Goal: Task Accomplishment & Management: Complete application form

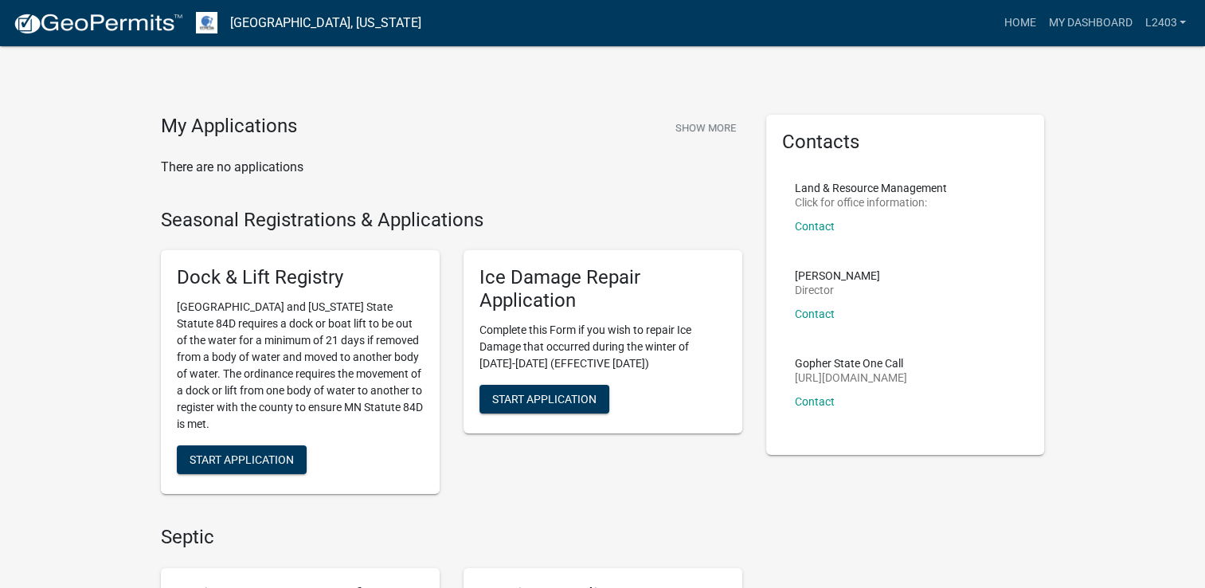
scroll to position [239, 0]
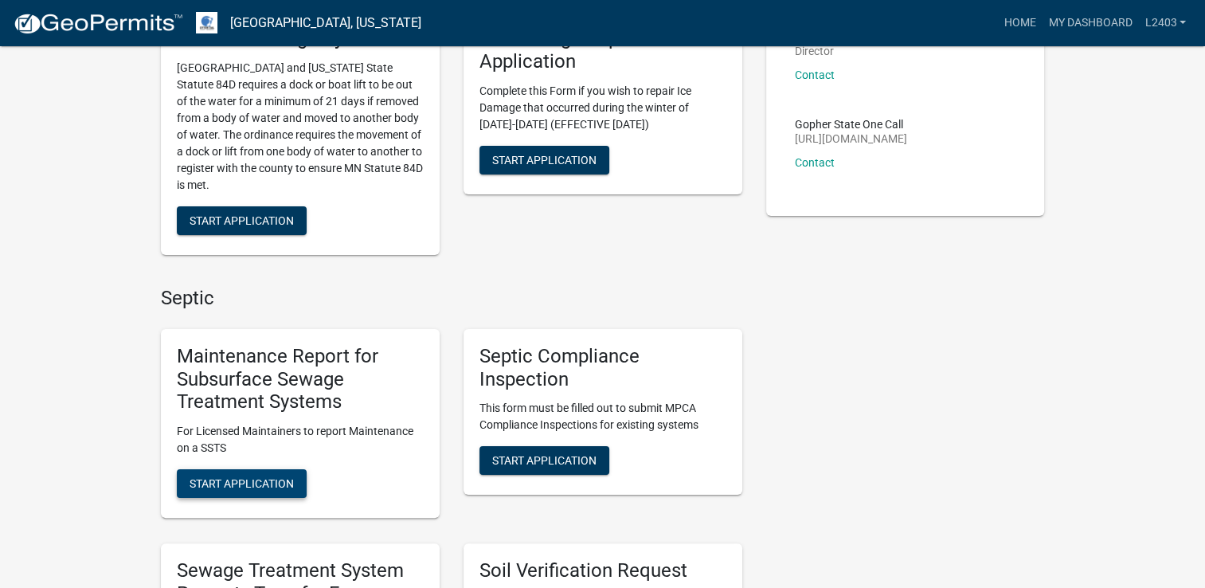
click at [277, 473] on button "Start Application" at bounding box center [242, 483] width 130 height 29
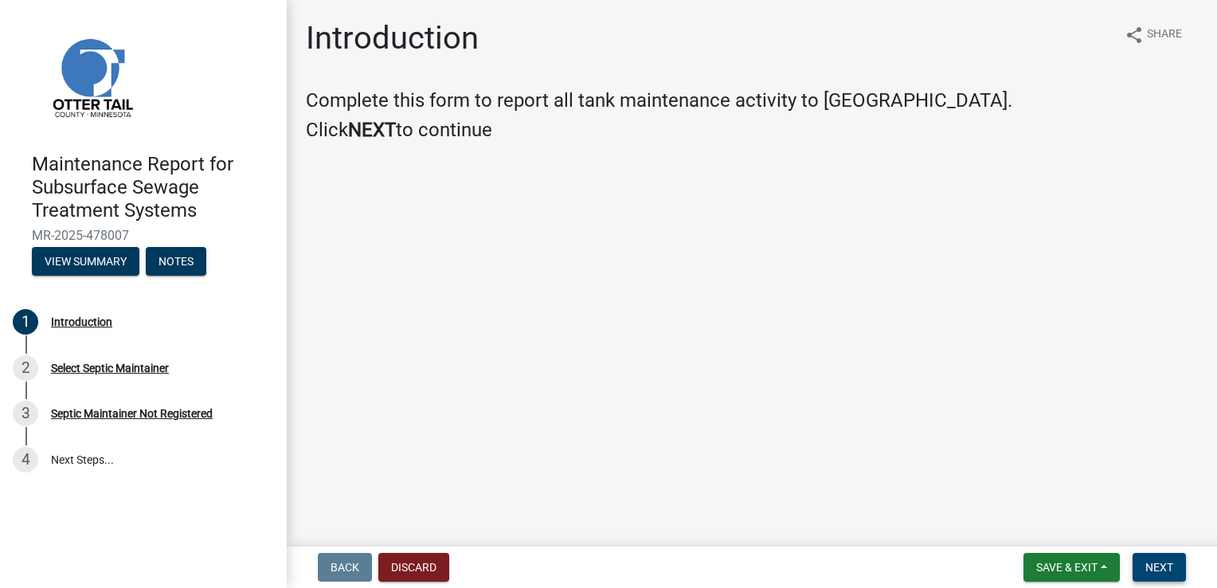
click at [1151, 562] on span "Next" at bounding box center [1159, 567] width 28 height 13
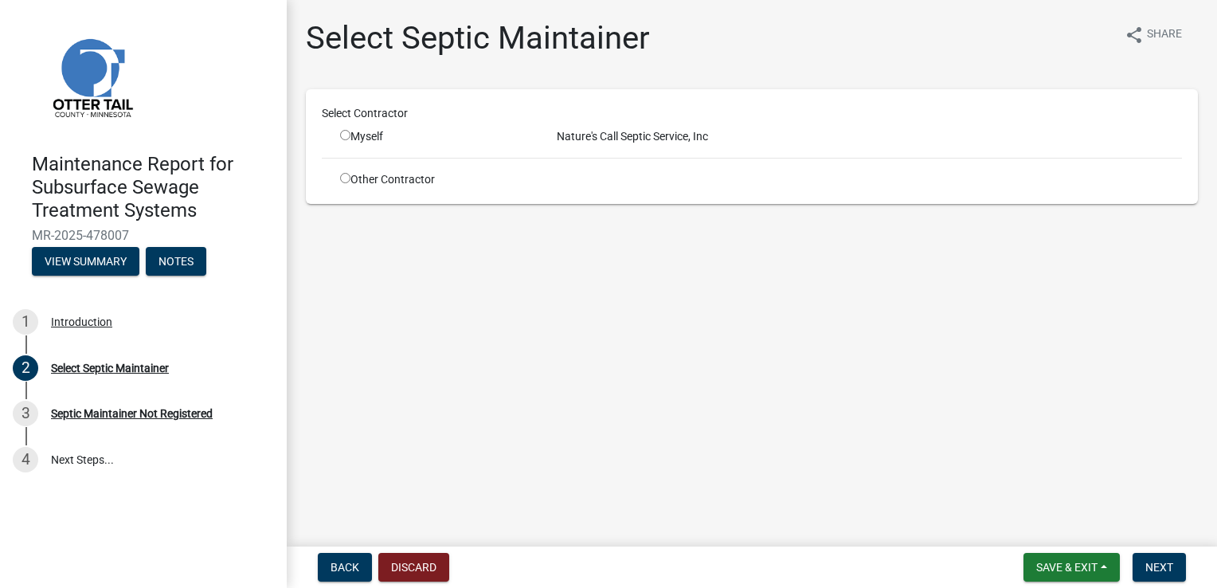
click at [342, 137] on input "radio" at bounding box center [345, 135] width 10 height 10
radio input "true"
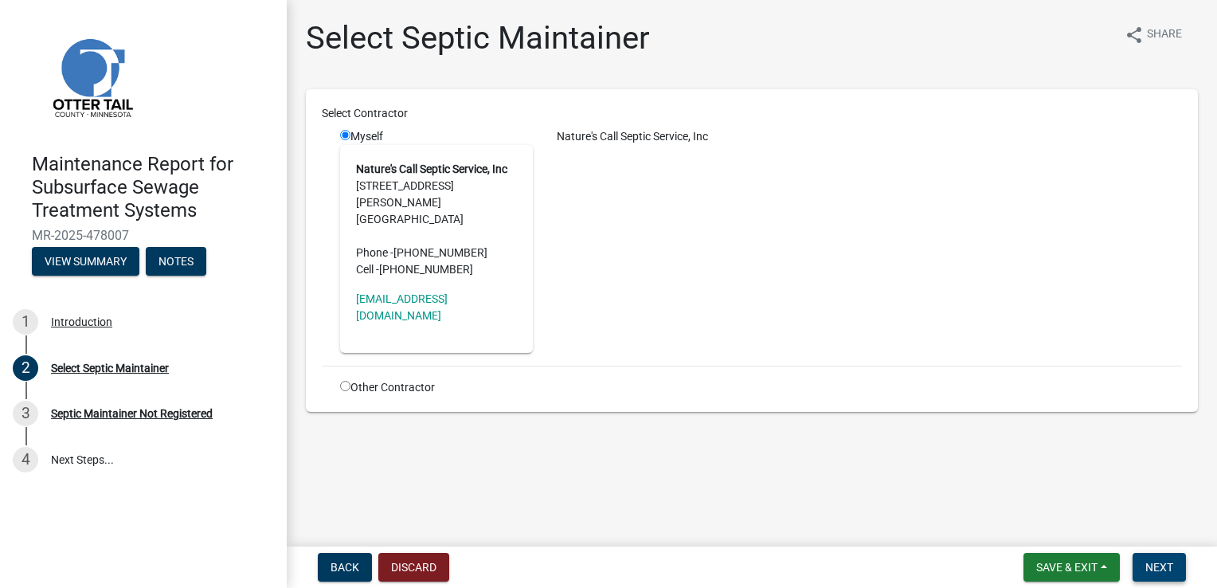
click at [1159, 561] on span "Next" at bounding box center [1159, 567] width 28 height 13
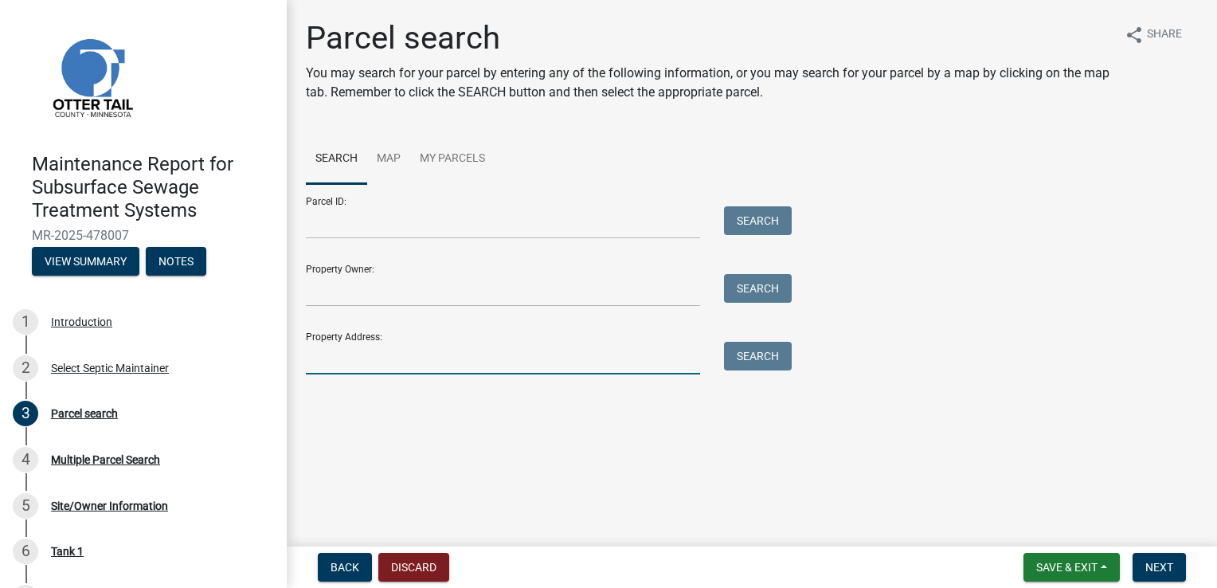
click at [385, 360] on input "Property Address:" at bounding box center [503, 358] width 394 height 33
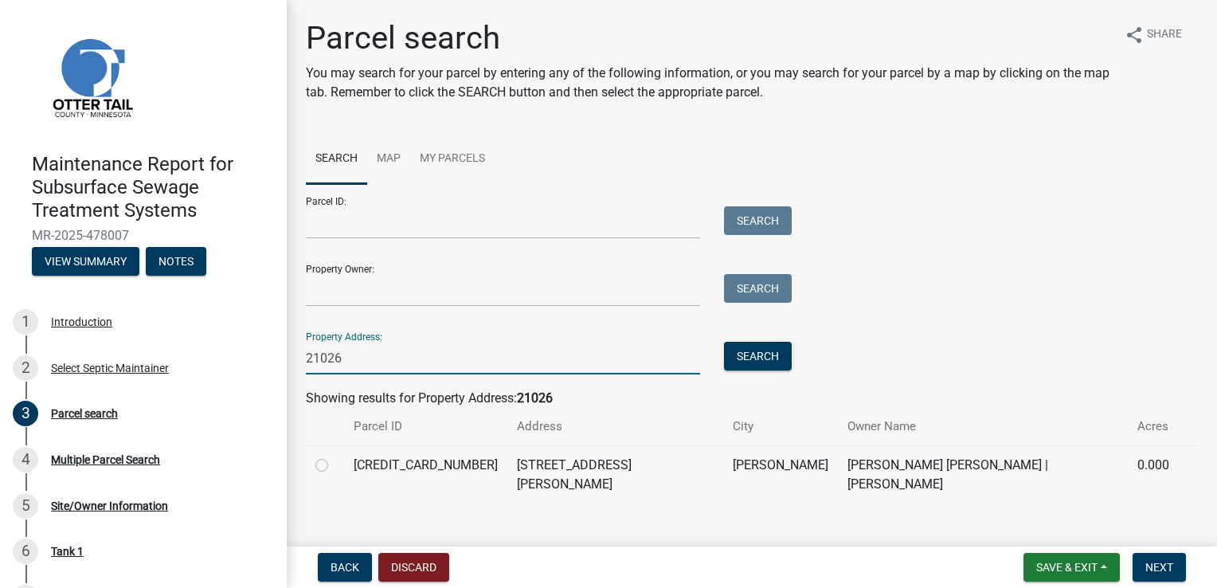
type input "21026"
click at [334, 455] on label at bounding box center [334, 455] width 0 height 0
click at [334, 466] on input "radio" at bounding box center [339, 460] width 10 height 10
radio input "true"
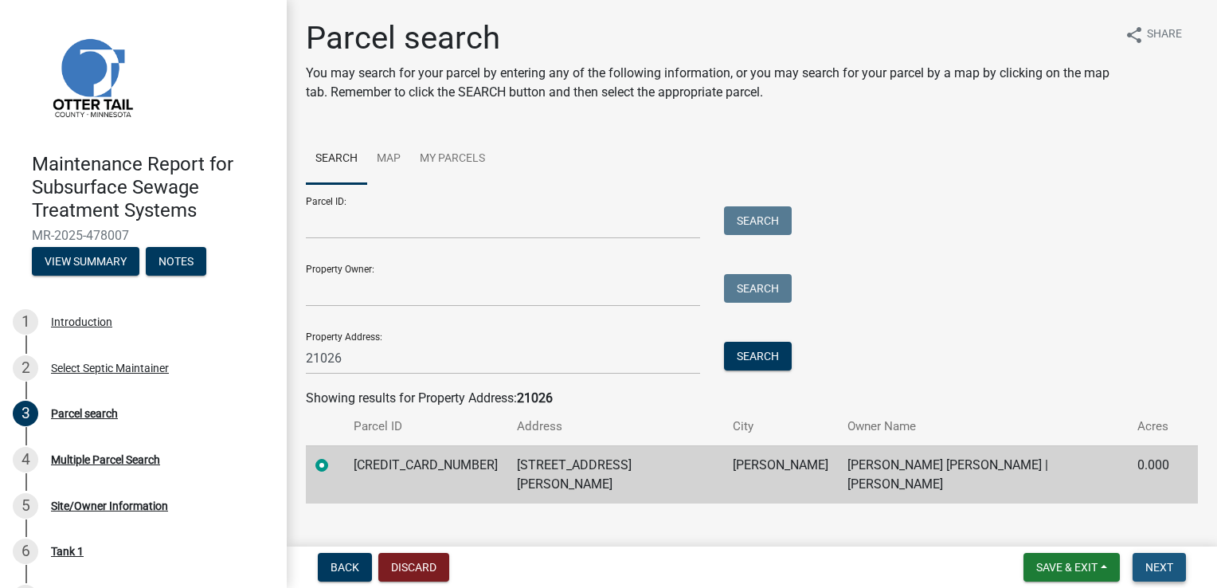
click at [1156, 563] on span "Next" at bounding box center [1159, 567] width 28 height 13
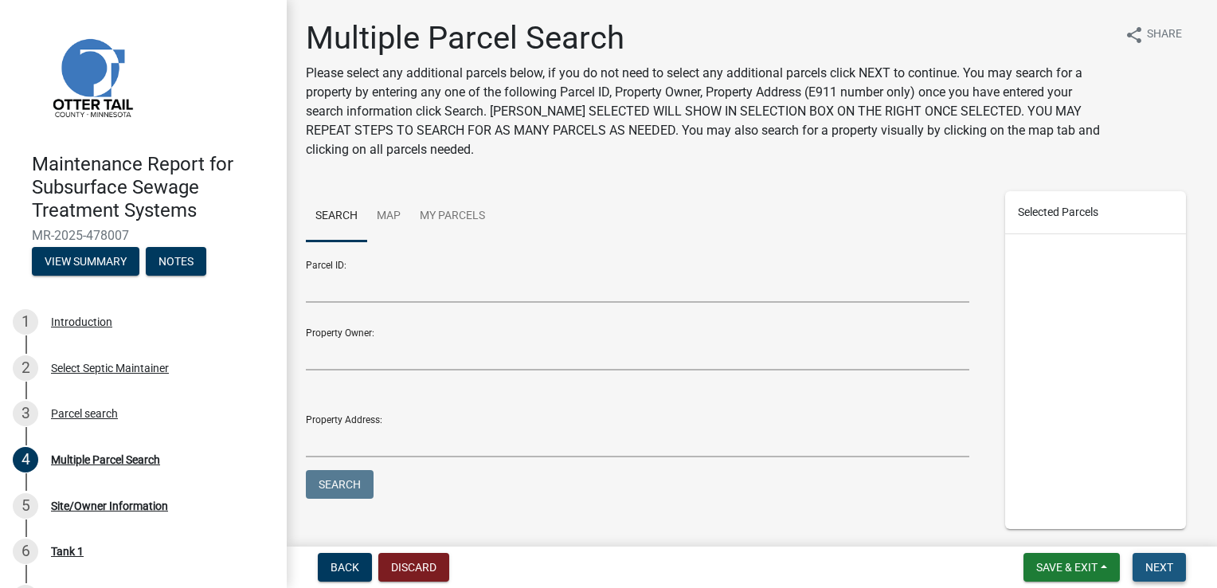
click at [1156, 563] on span "Next" at bounding box center [1159, 567] width 28 height 13
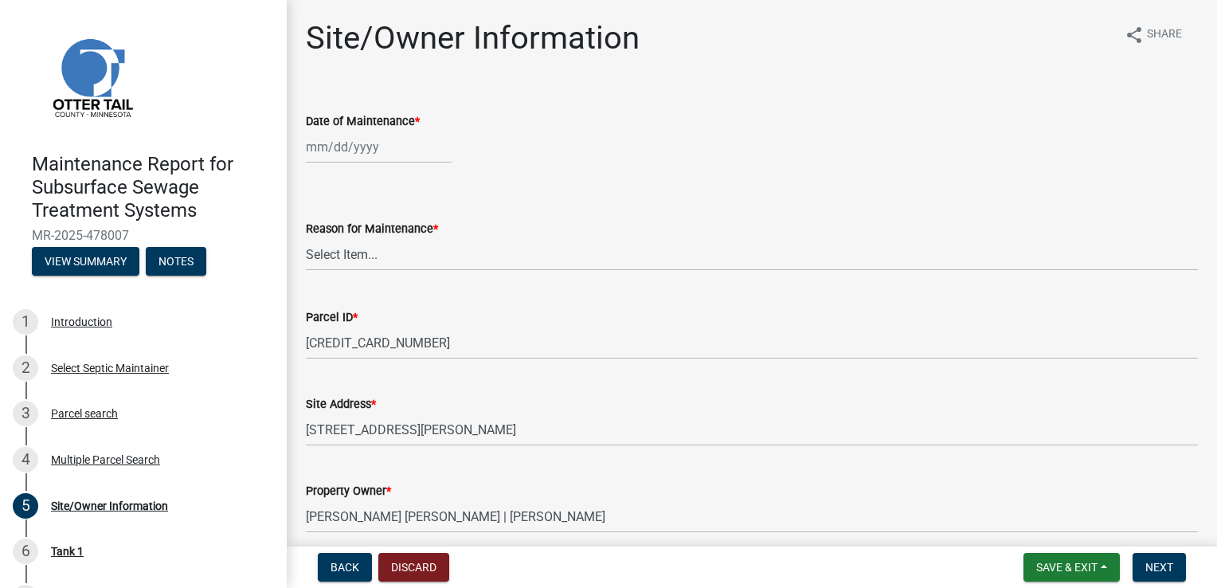
select select "9"
select select "2025"
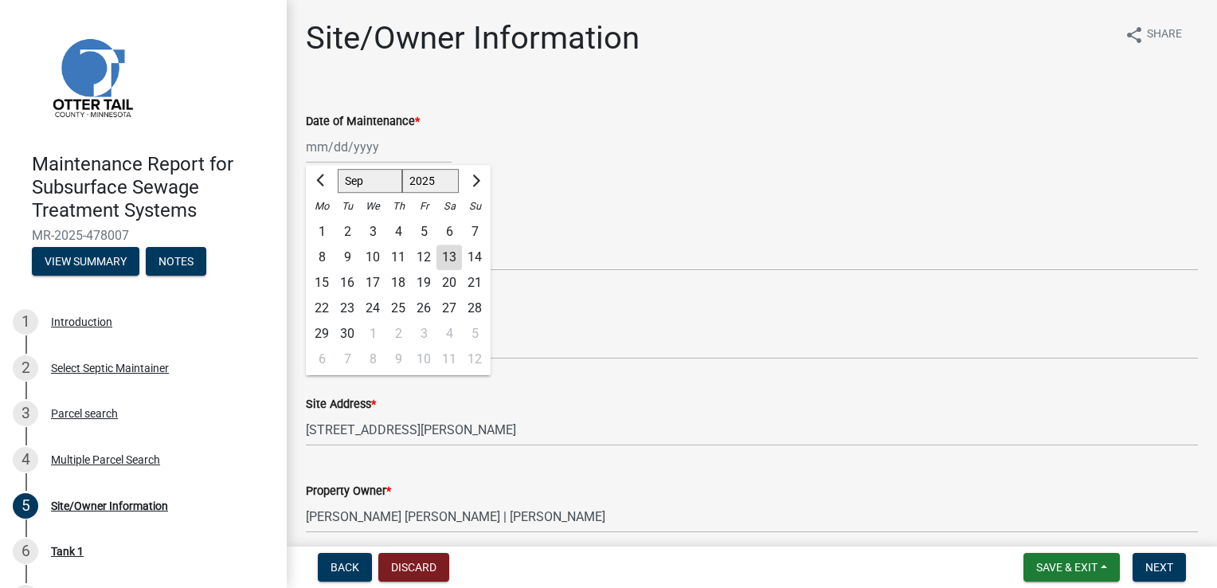
drag, startPoint x: 334, startPoint y: 143, endPoint x: 361, endPoint y: 156, distance: 30.6
click at [334, 143] on div "[PERSON_NAME] Feb Mar Apr [PERSON_NAME][DATE] Oct Nov [DATE] 1526 1527 1528 152…" at bounding box center [379, 147] width 146 height 33
click at [536, 123] on div "Date of Maintenance *" at bounding box center [752, 120] width 892 height 19
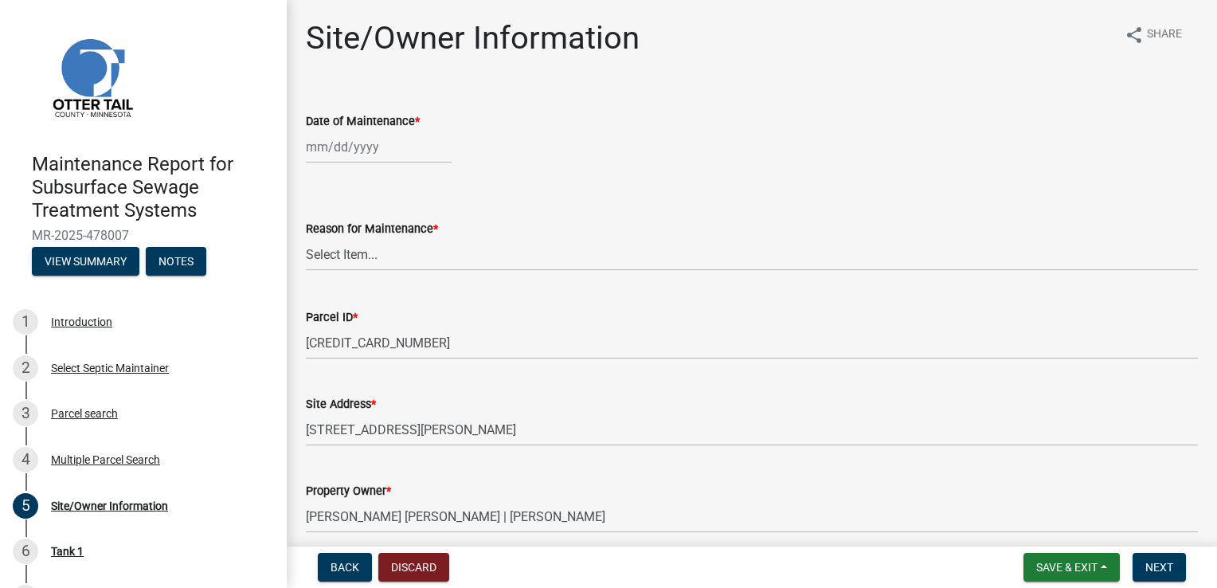
click at [325, 150] on div at bounding box center [379, 147] width 146 height 33
select select "9"
select select "2025"
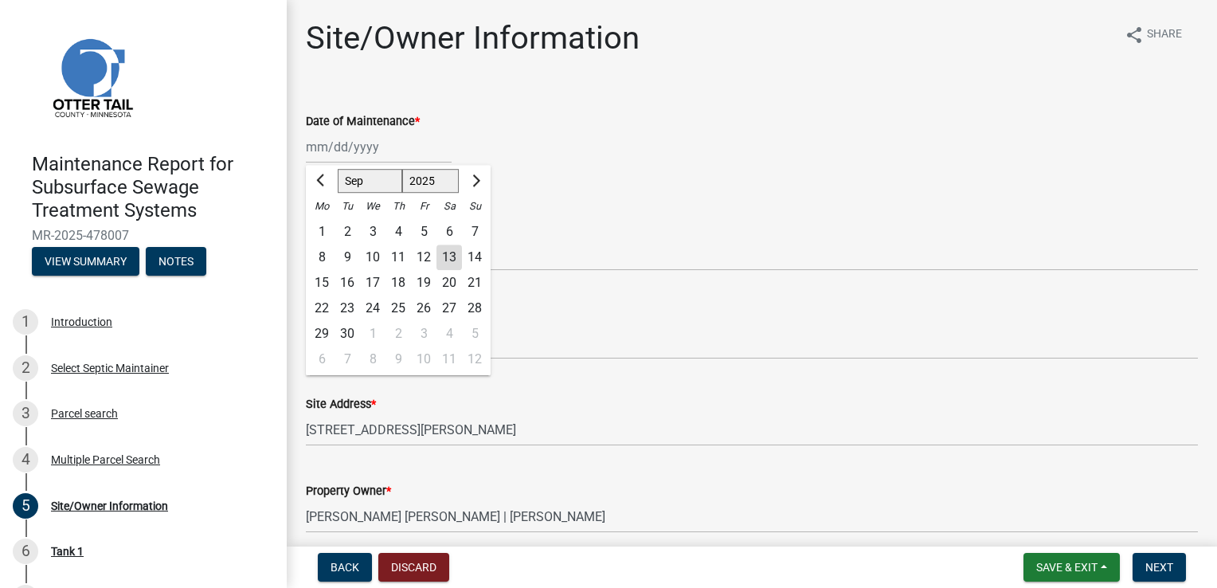
click at [393, 259] on div "11" at bounding box center [397, 256] width 25 height 25
type input "[DATE]"
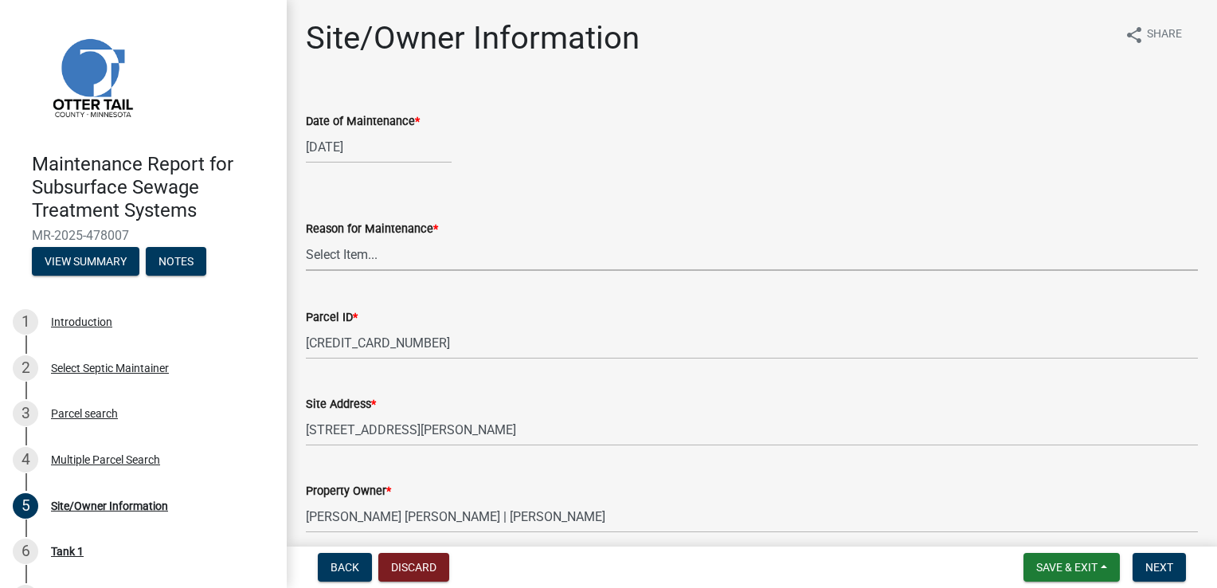
click at [365, 260] on select "Select Item... Called Routine Other" at bounding box center [752, 254] width 892 height 33
click at [306, 238] on select "Select Item... Called Routine Other" at bounding box center [752, 254] width 892 height 33
select select "3ac72b63-7b21-42e4-8192-806faae7a4f1"
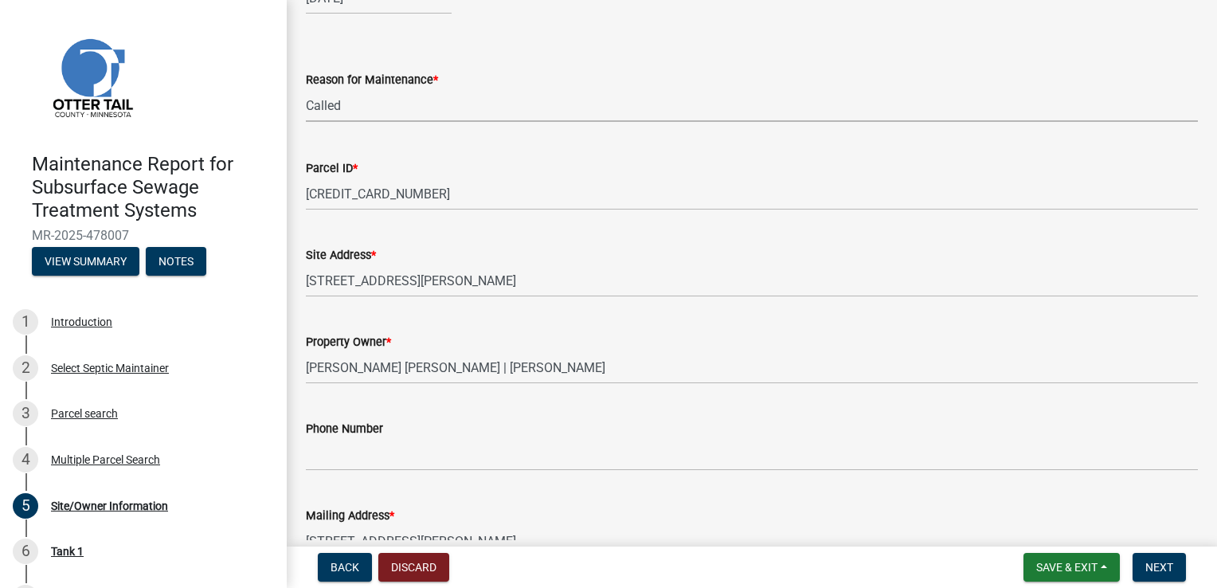
scroll to position [159, 0]
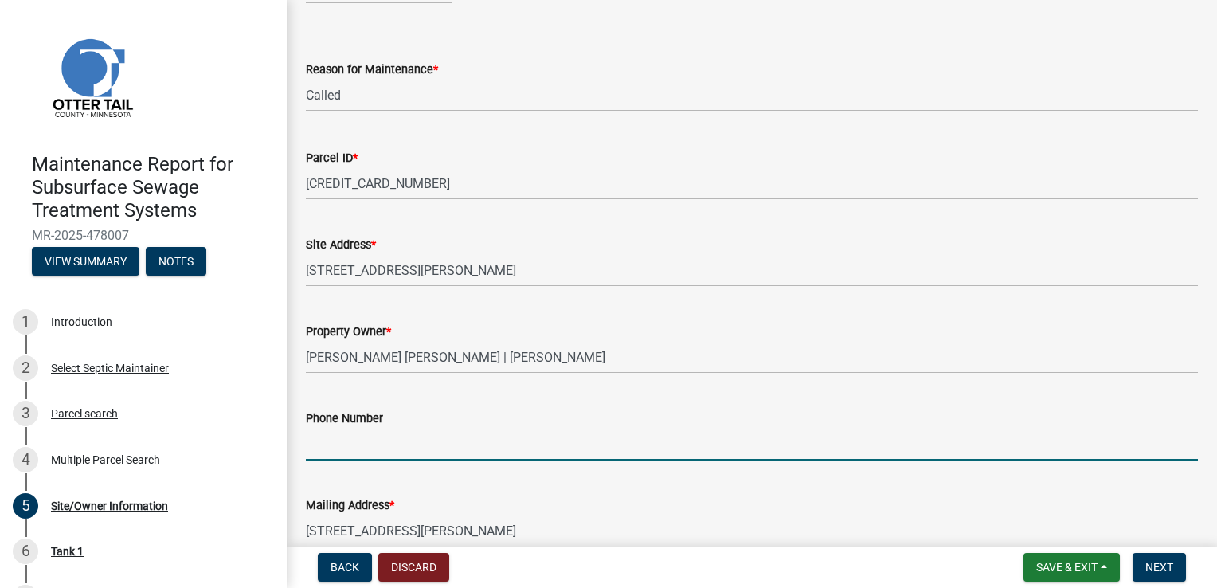
click at [366, 441] on input "Phone Number" at bounding box center [752, 444] width 892 height 33
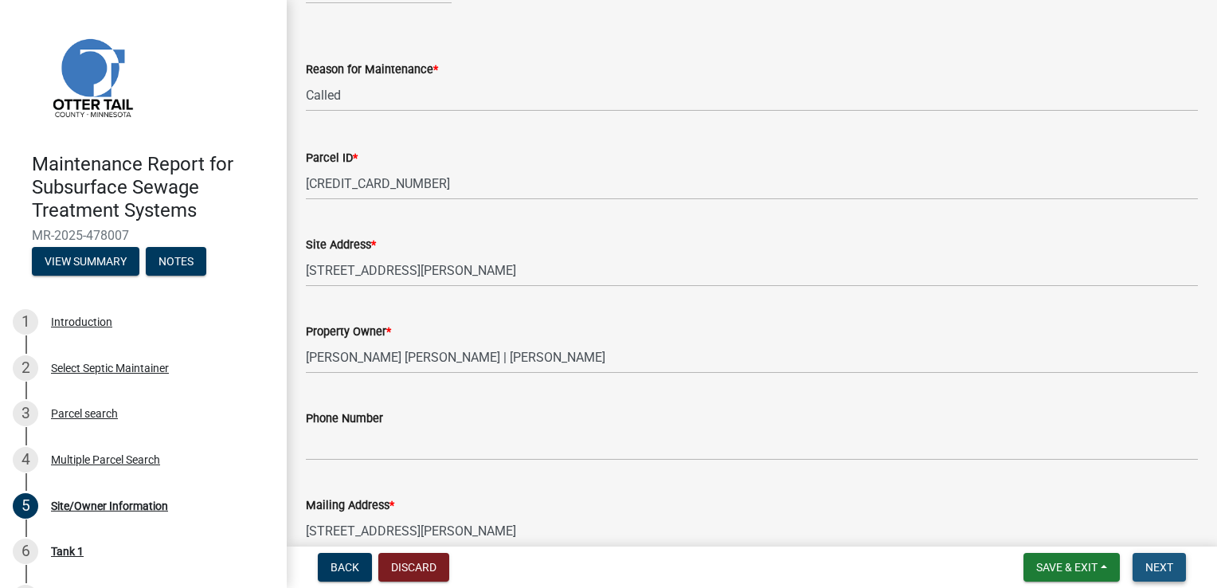
click at [1163, 561] on span "Next" at bounding box center [1159, 567] width 28 height 13
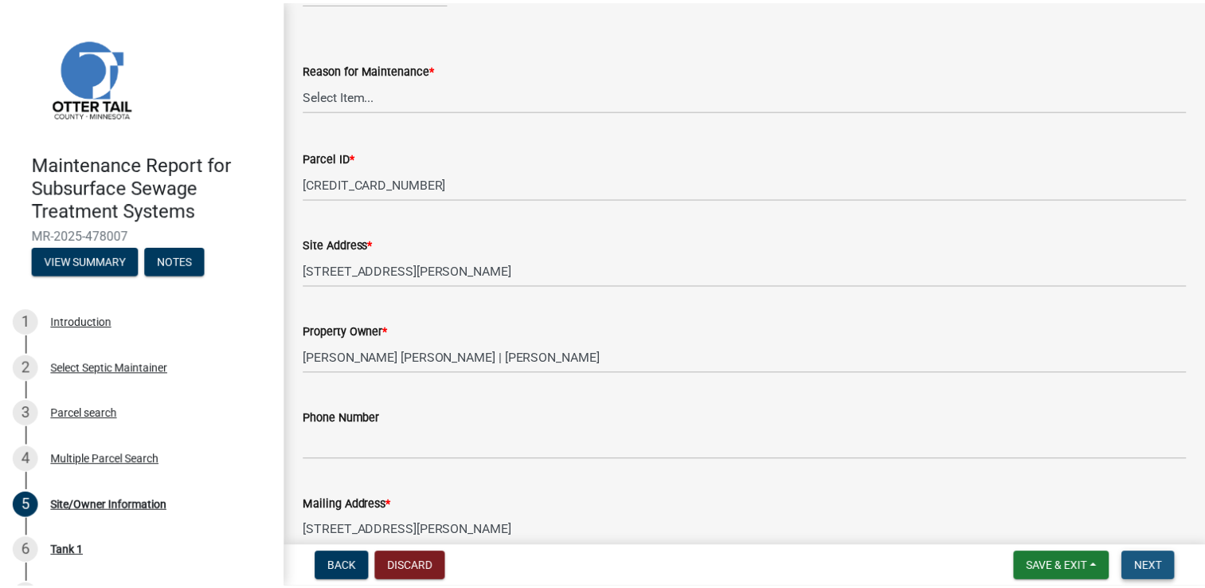
scroll to position [0, 0]
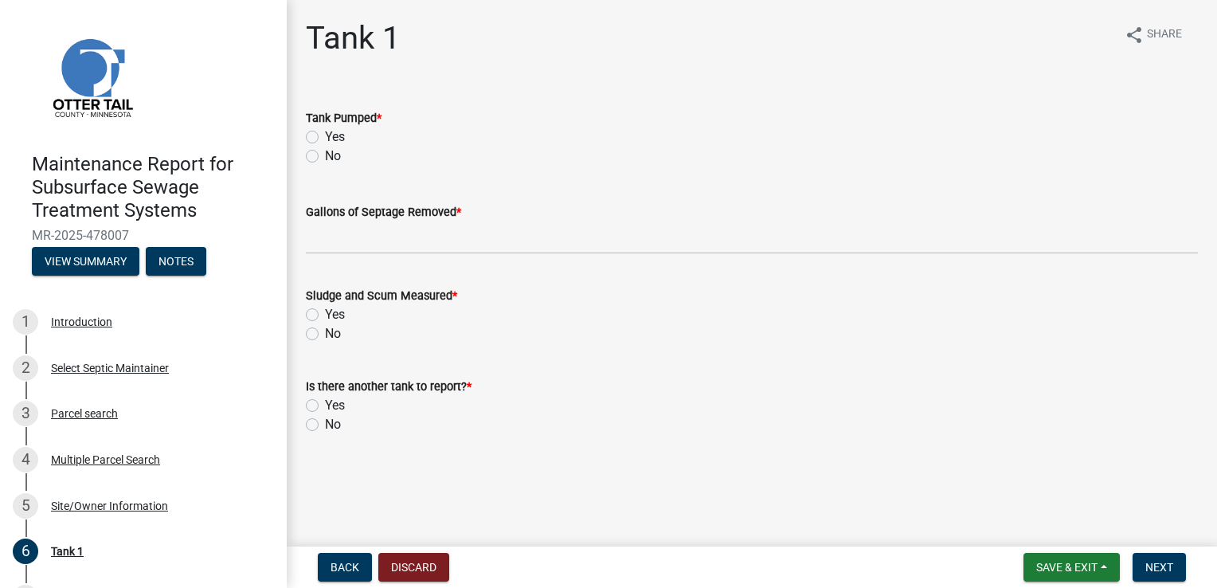
click at [339, 134] on label "Yes" at bounding box center [335, 136] width 20 height 19
click at [335, 134] on input "Yes" at bounding box center [330, 132] width 10 height 10
radio input "true"
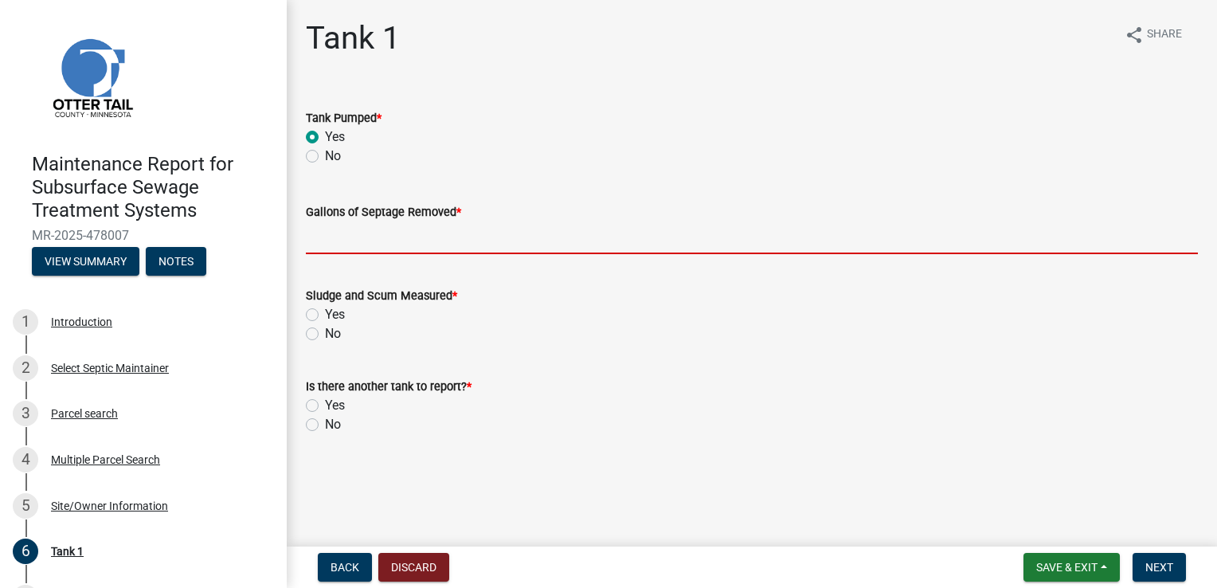
click at [334, 233] on input "Gallons of Septage Removed *" at bounding box center [752, 237] width 892 height 33
type input "1000"
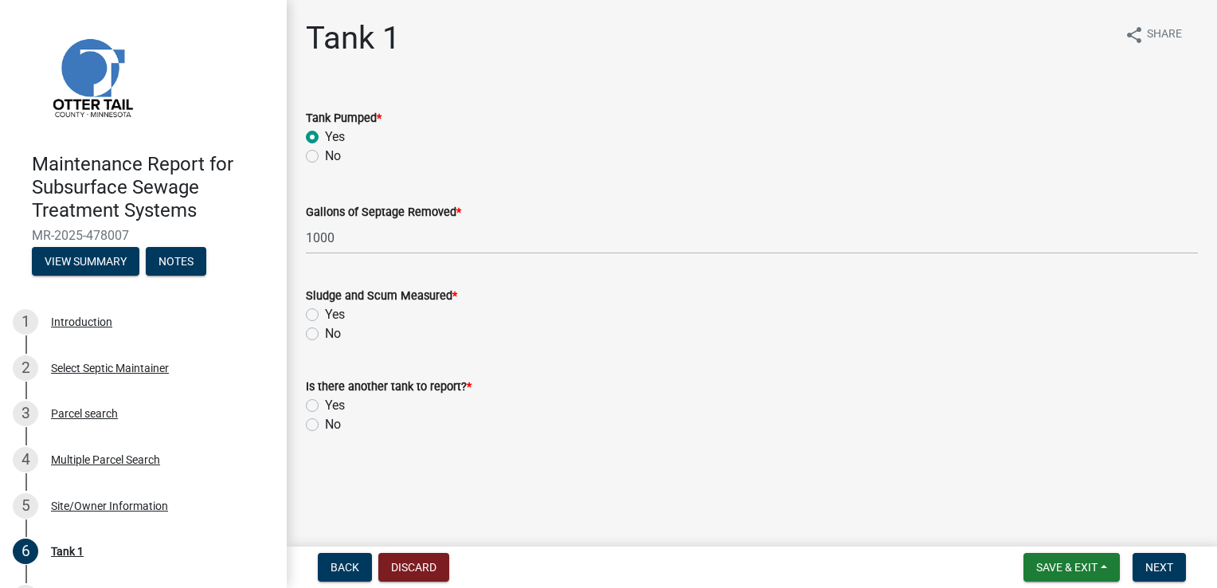
click at [335, 317] on label "Yes" at bounding box center [335, 314] width 20 height 19
click at [335, 315] on input "Yes" at bounding box center [330, 310] width 10 height 10
radio input "true"
click at [338, 422] on label "No" at bounding box center [333, 424] width 16 height 19
click at [325, 422] on label "No" at bounding box center [333, 424] width 16 height 19
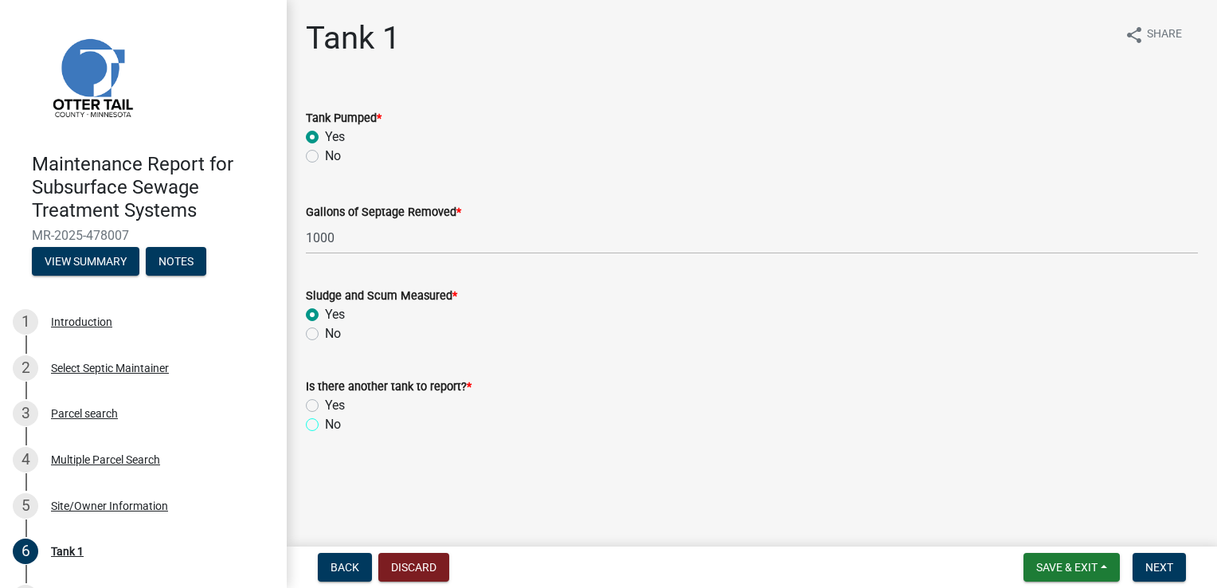
click at [325, 422] on input "No" at bounding box center [330, 420] width 10 height 10
radio input "true"
click at [1159, 568] on span "Next" at bounding box center [1159, 567] width 28 height 13
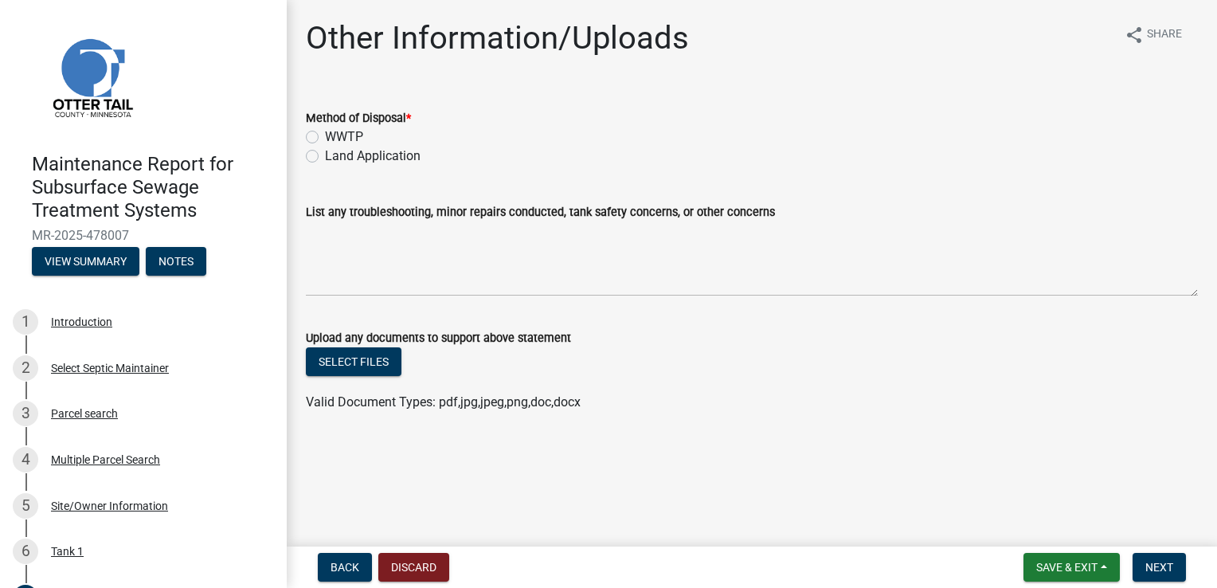
click at [363, 158] on label "Land Application" at bounding box center [373, 156] width 96 height 19
click at [335, 157] on input "Land Application" at bounding box center [330, 152] width 10 height 10
radio input "true"
click at [1159, 555] on button "Next" at bounding box center [1158, 567] width 53 height 29
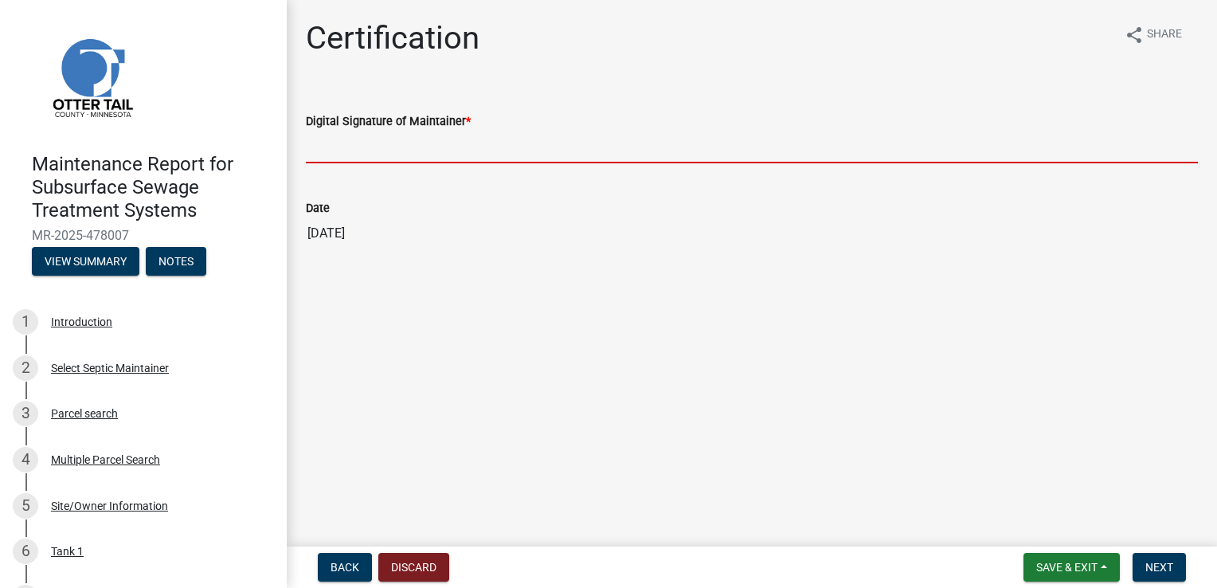
click at [321, 147] on input "Digital Signature of Maintainer *" at bounding box center [752, 147] width 892 height 33
type input "[PERSON_NAME]"
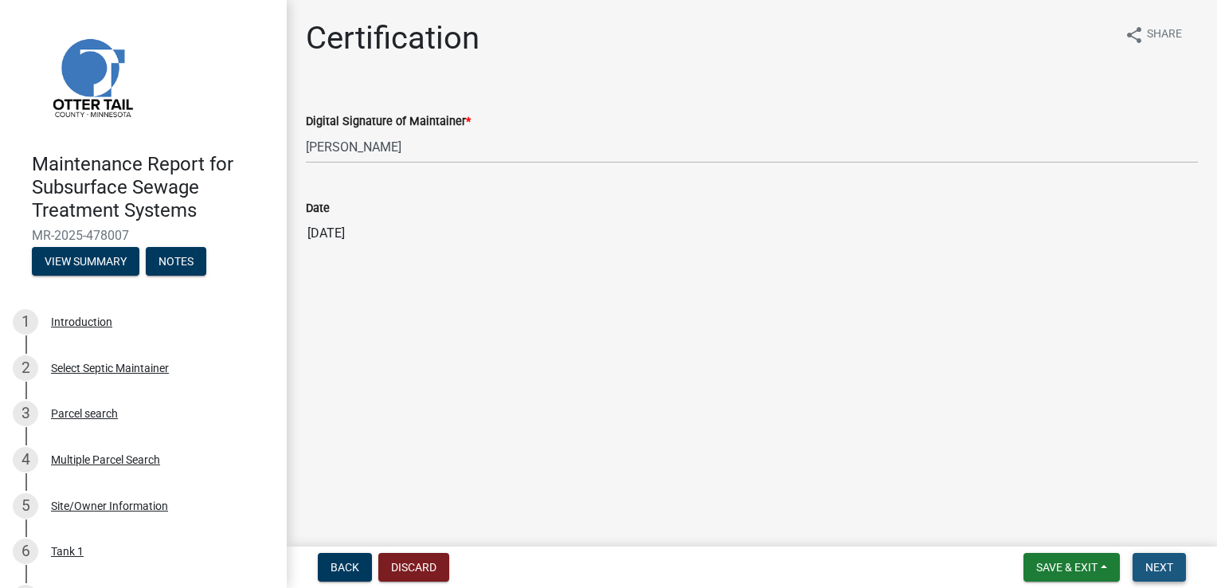
click at [1159, 565] on span "Next" at bounding box center [1159, 567] width 28 height 13
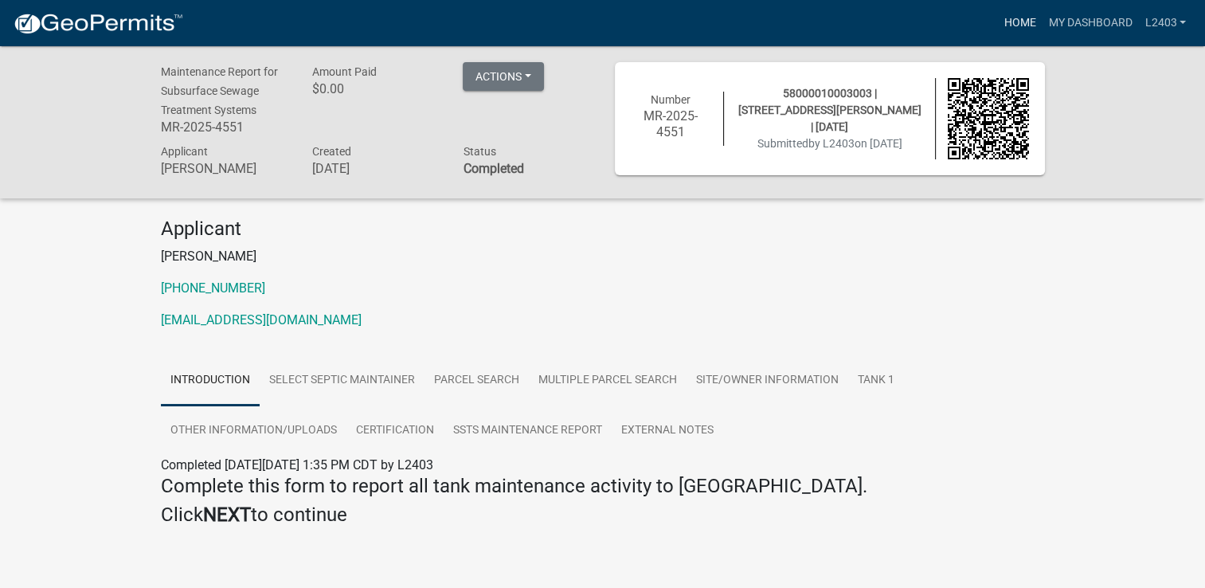
click at [1020, 18] on link "Home" at bounding box center [1019, 23] width 45 height 30
